Goal: Browse casually

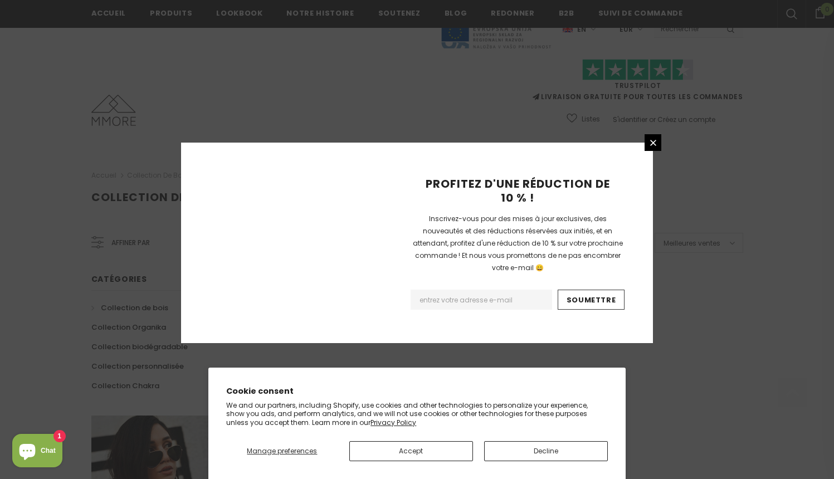
scroll to position [689, 0]
